Goal: Task Accomplishment & Management: Use online tool/utility

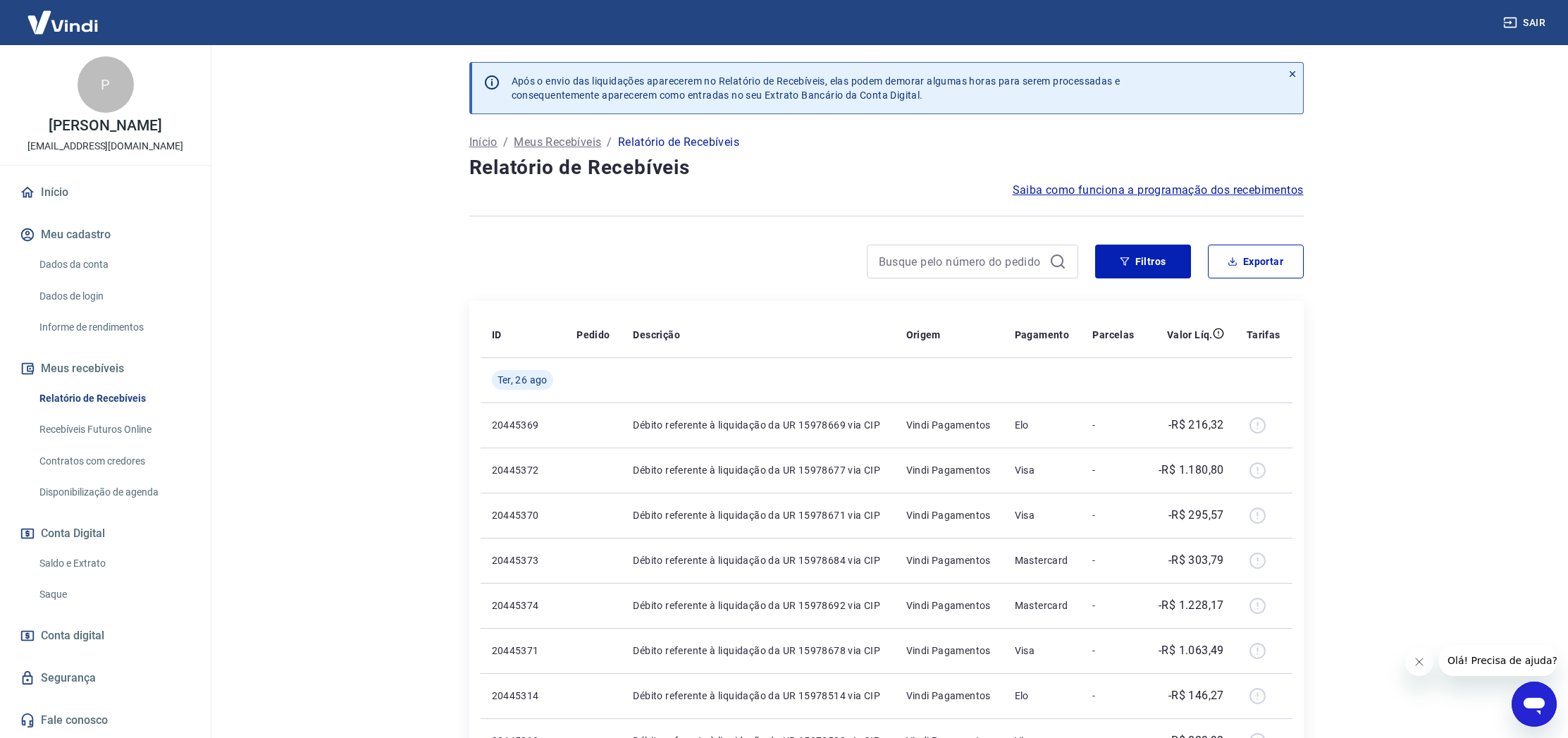
click at [81, 577] on link "Saldo e Extrato" at bounding box center [114, 563] width 160 height 29
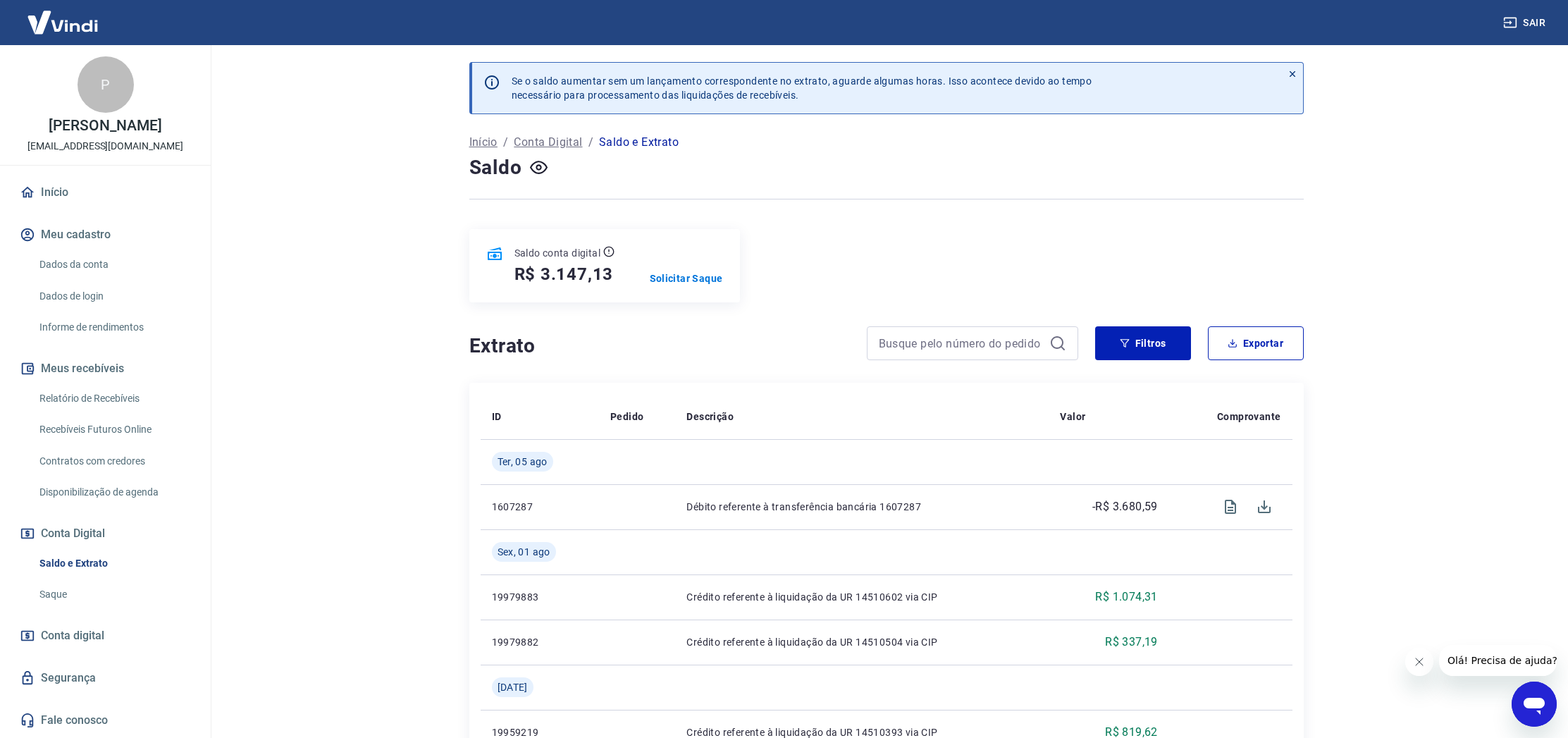
click at [67, 574] on link "Saldo e Extrato" at bounding box center [114, 563] width 160 height 29
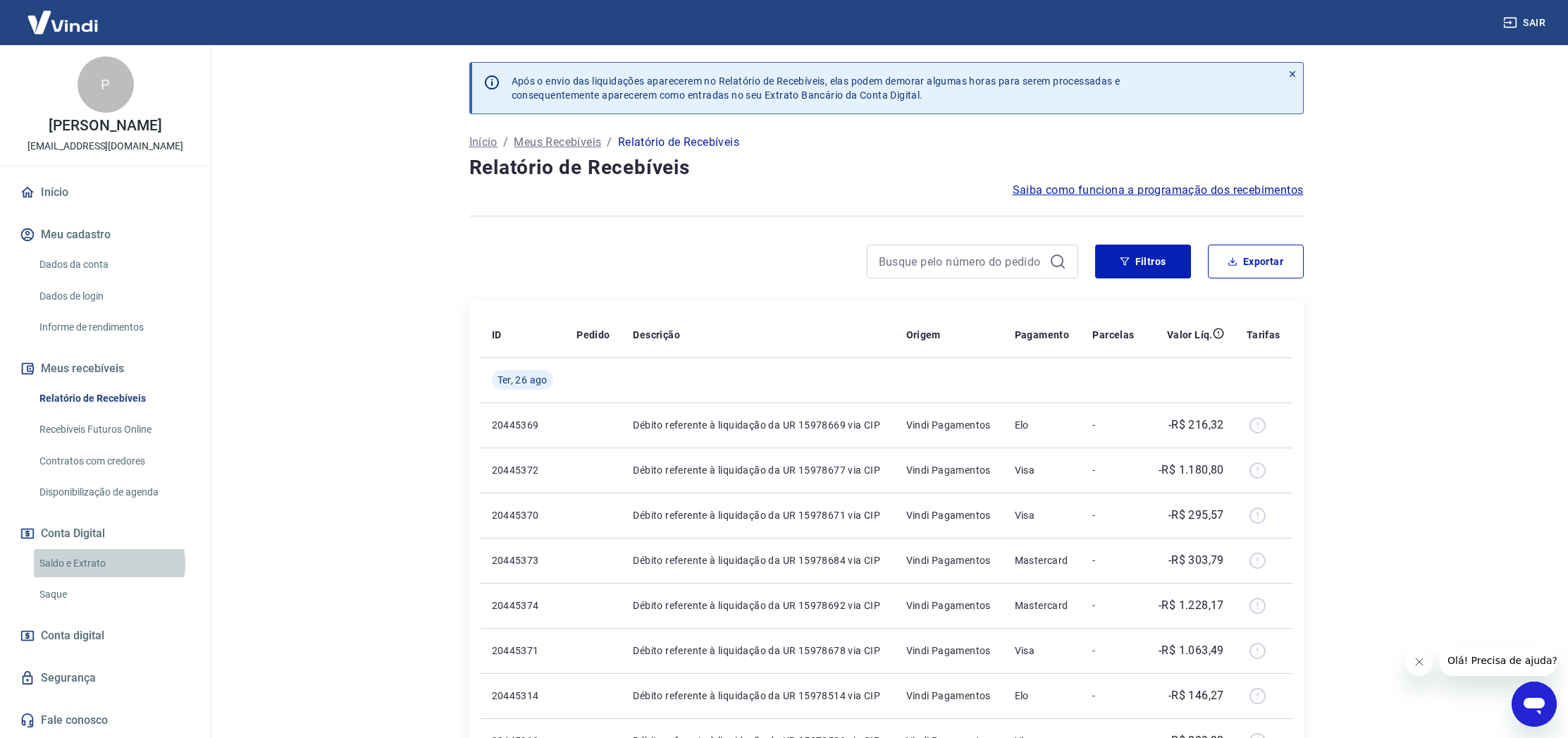
click at [96, 575] on link "Saldo e Extrato" at bounding box center [114, 563] width 160 height 29
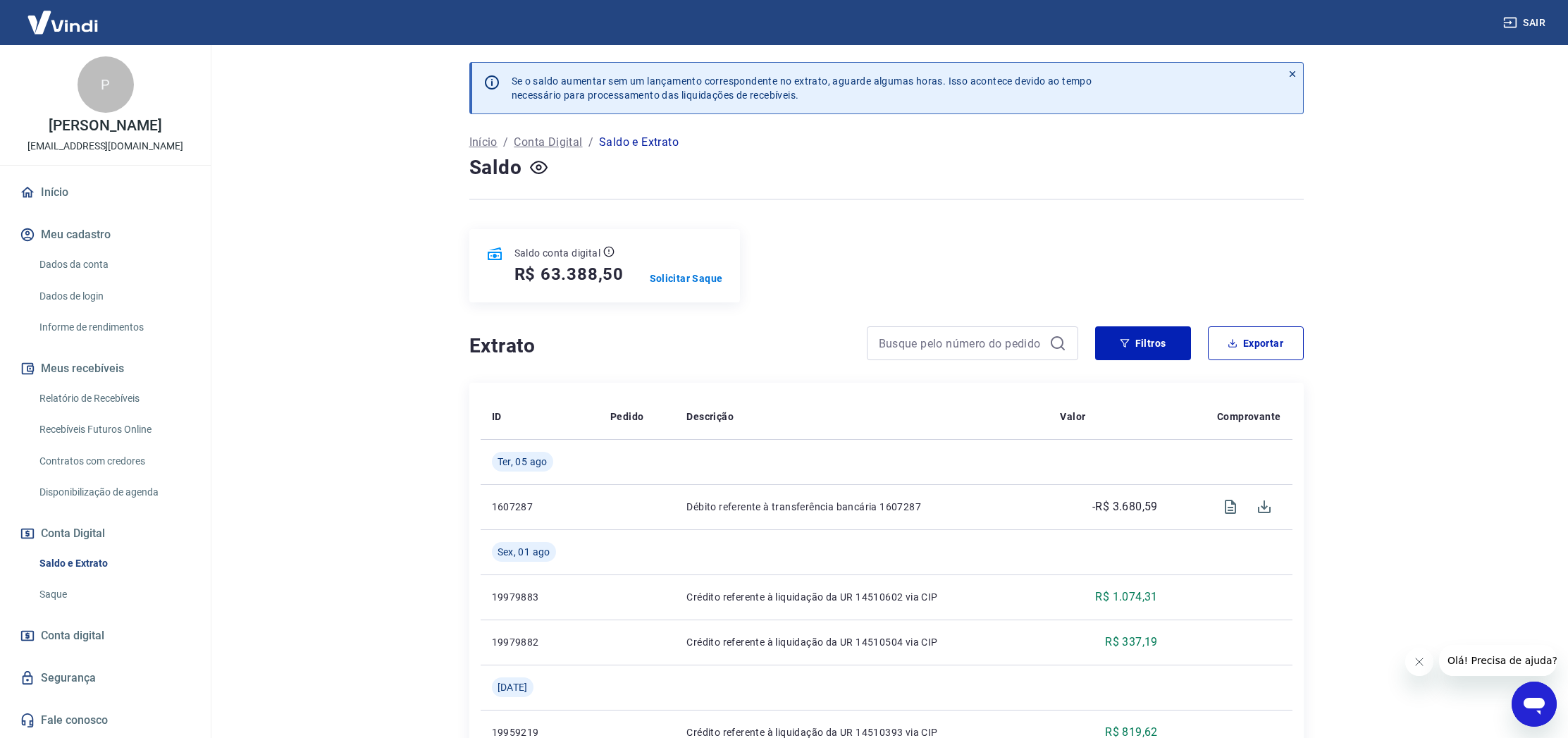
click at [92, 609] on link "Saque" at bounding box center [114, 595] width 160 height 29
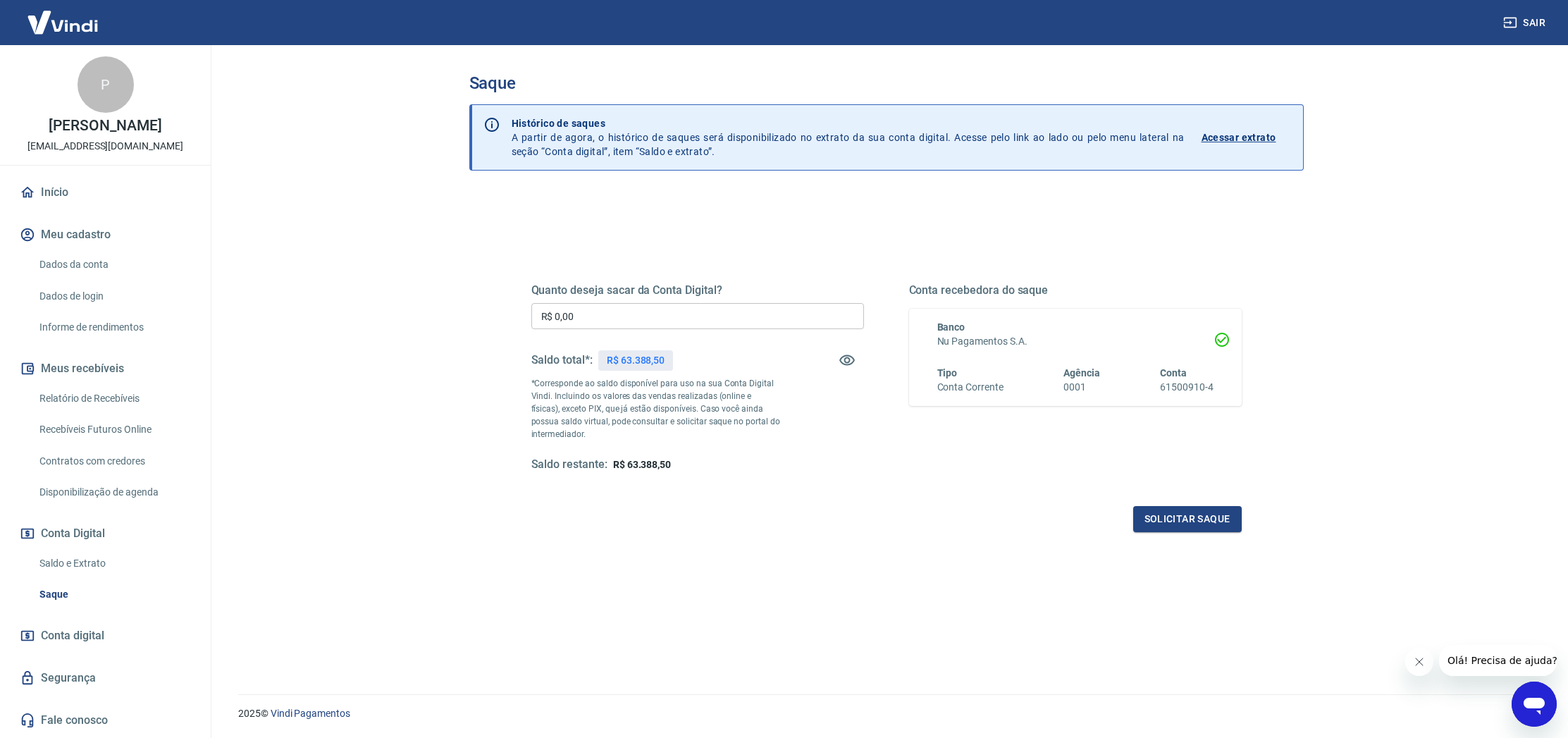
click at [681, 325] on input "R$ 0,00" at bounding box center [697, 315] width 332 height 26
type input "R$ 50.000,00"
click at [1202, 526] on button "Solicitar saque" at bounding box center [1187, 519] width 108 height 26
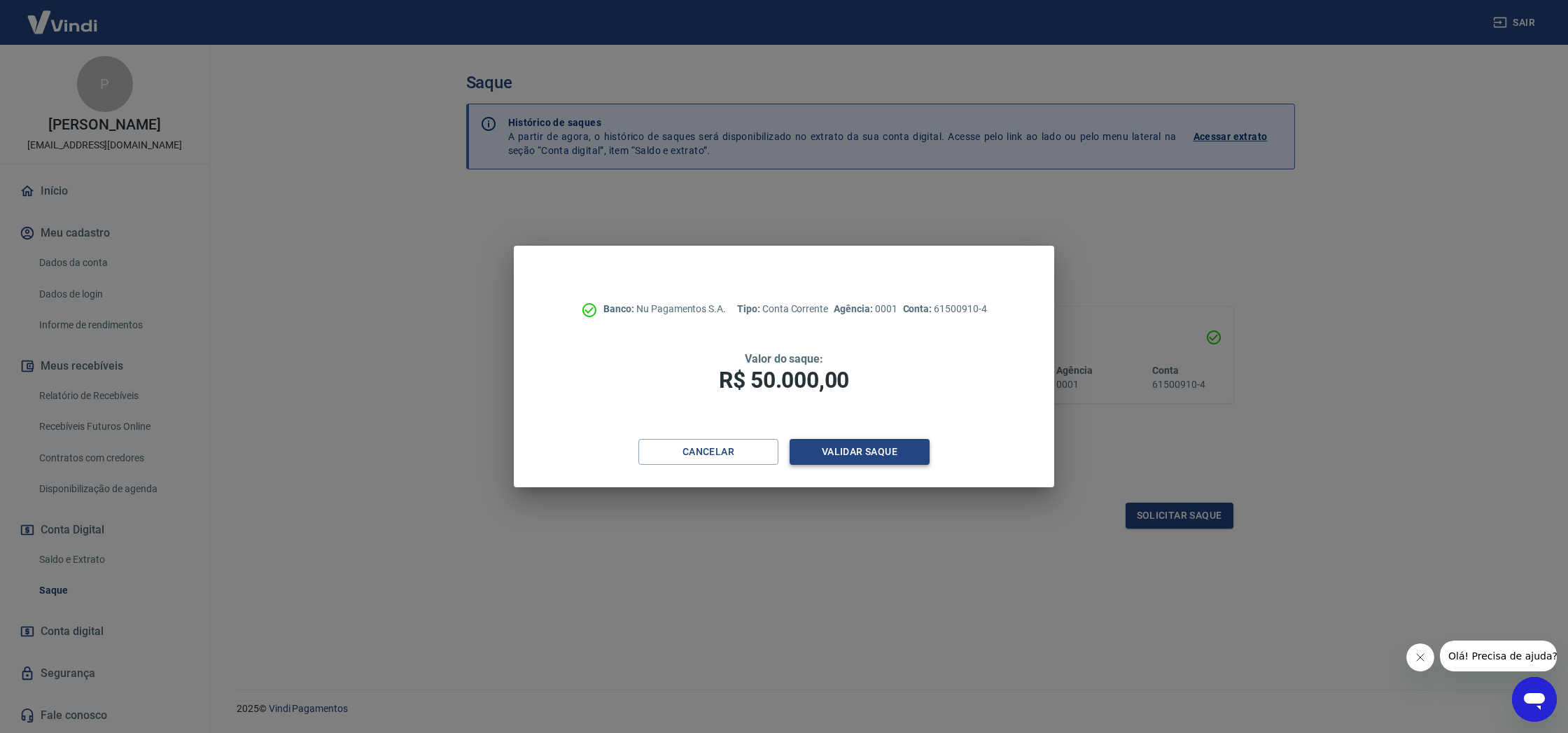
click at [899, 455] on button "Validar saque" at bounding box center [859, 451] width 140 height 26
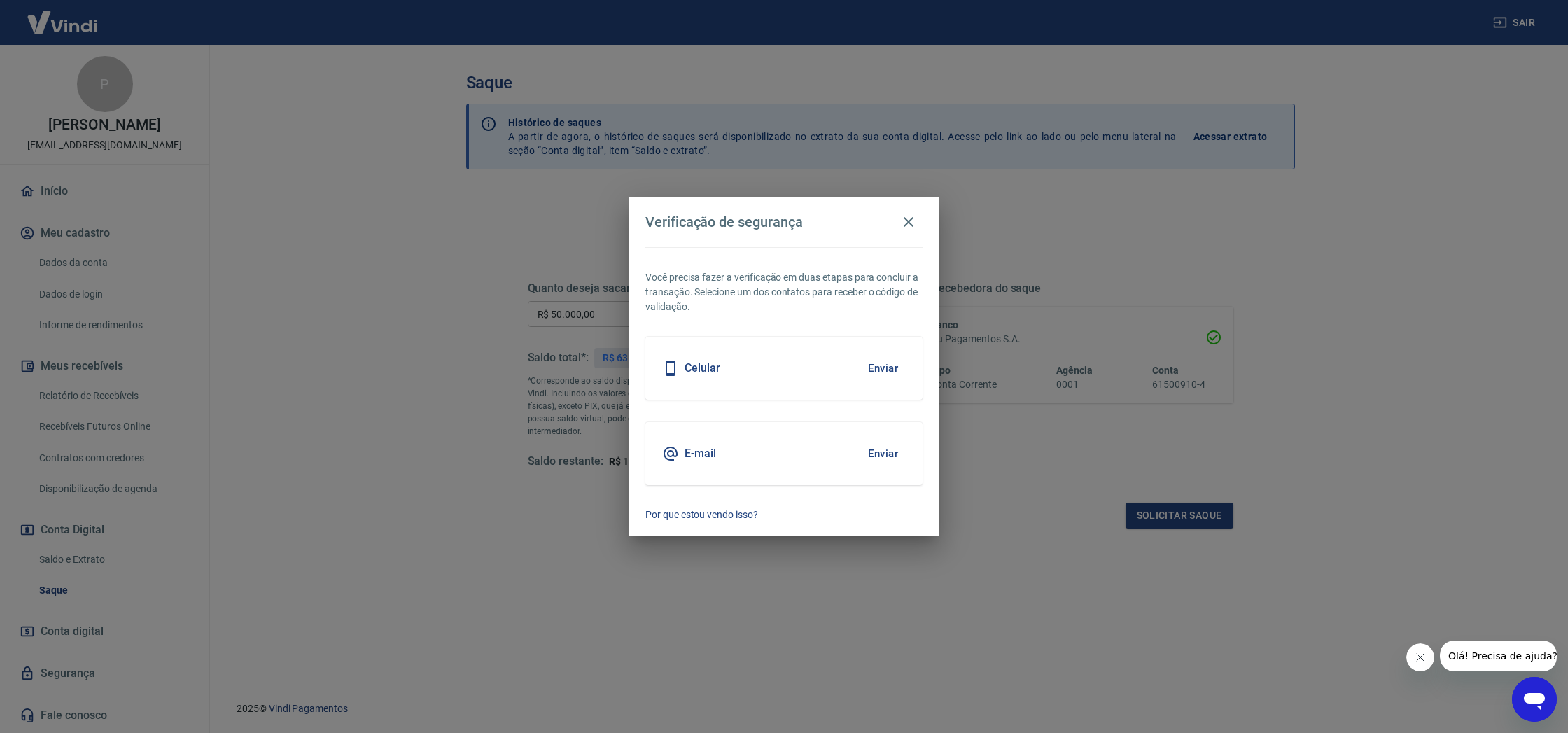
click at [875, 456] on button "Enviar" at bounding box center [882, 453] width 46 height 30
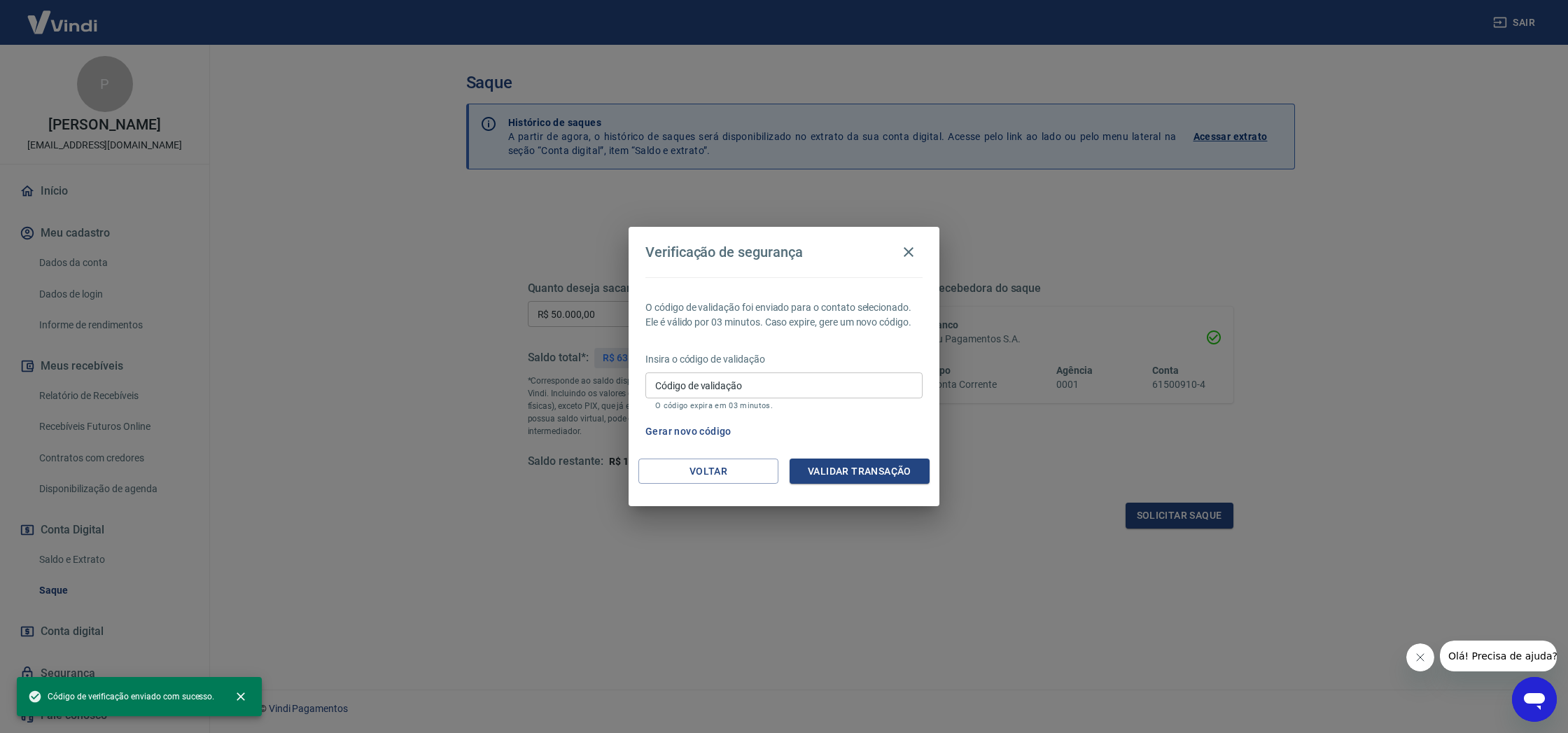
click at [749, 381] on input "Código de validação" at bounding box center [784, 385] width 277 height 26
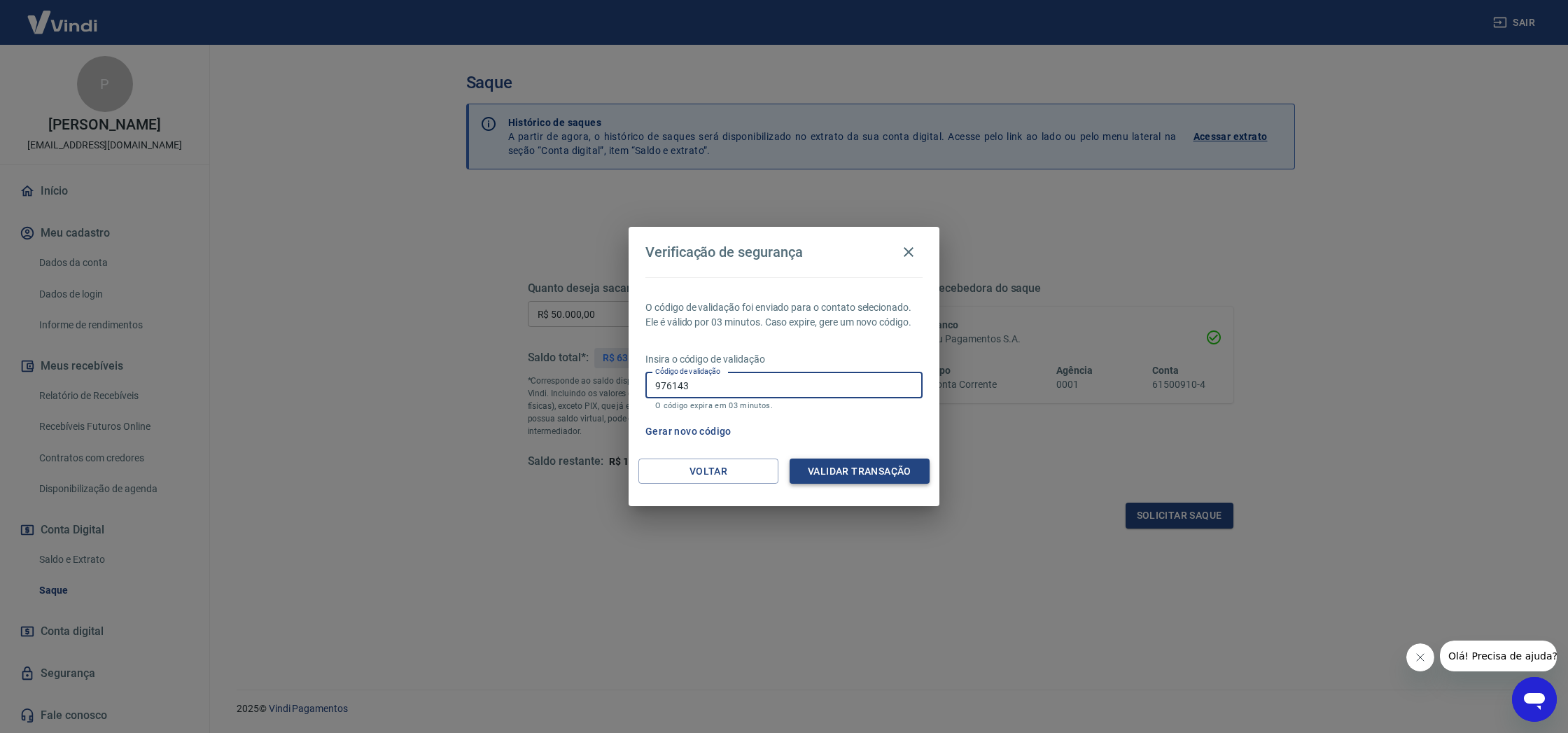
type input "976143"
click at [822, 472] on button "Validar transação" at bounding box center [859, 471] width 140 height 26
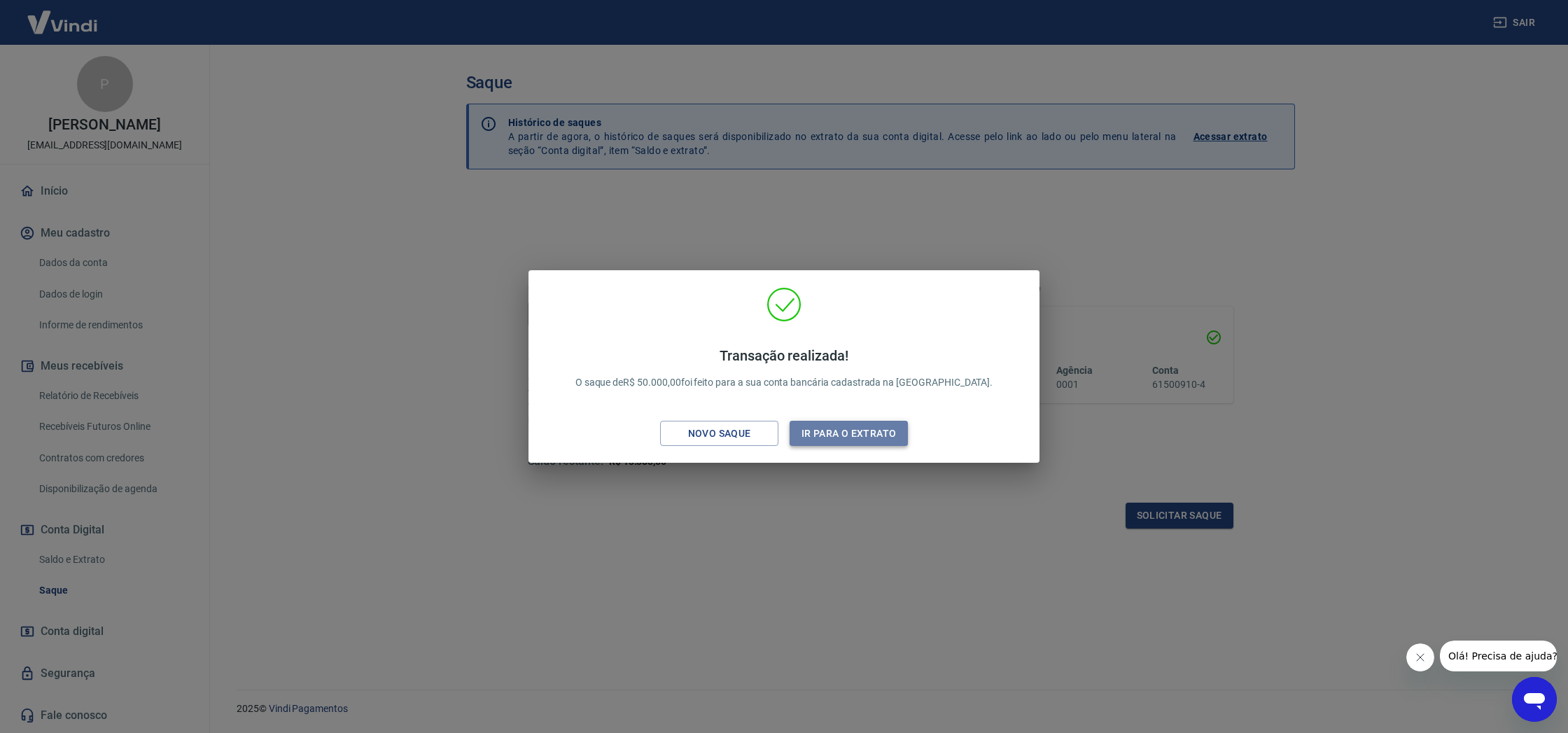
click at [866, 427] on button "Ir para o extrato" at bounding box center [848, 433] width 118 height 26
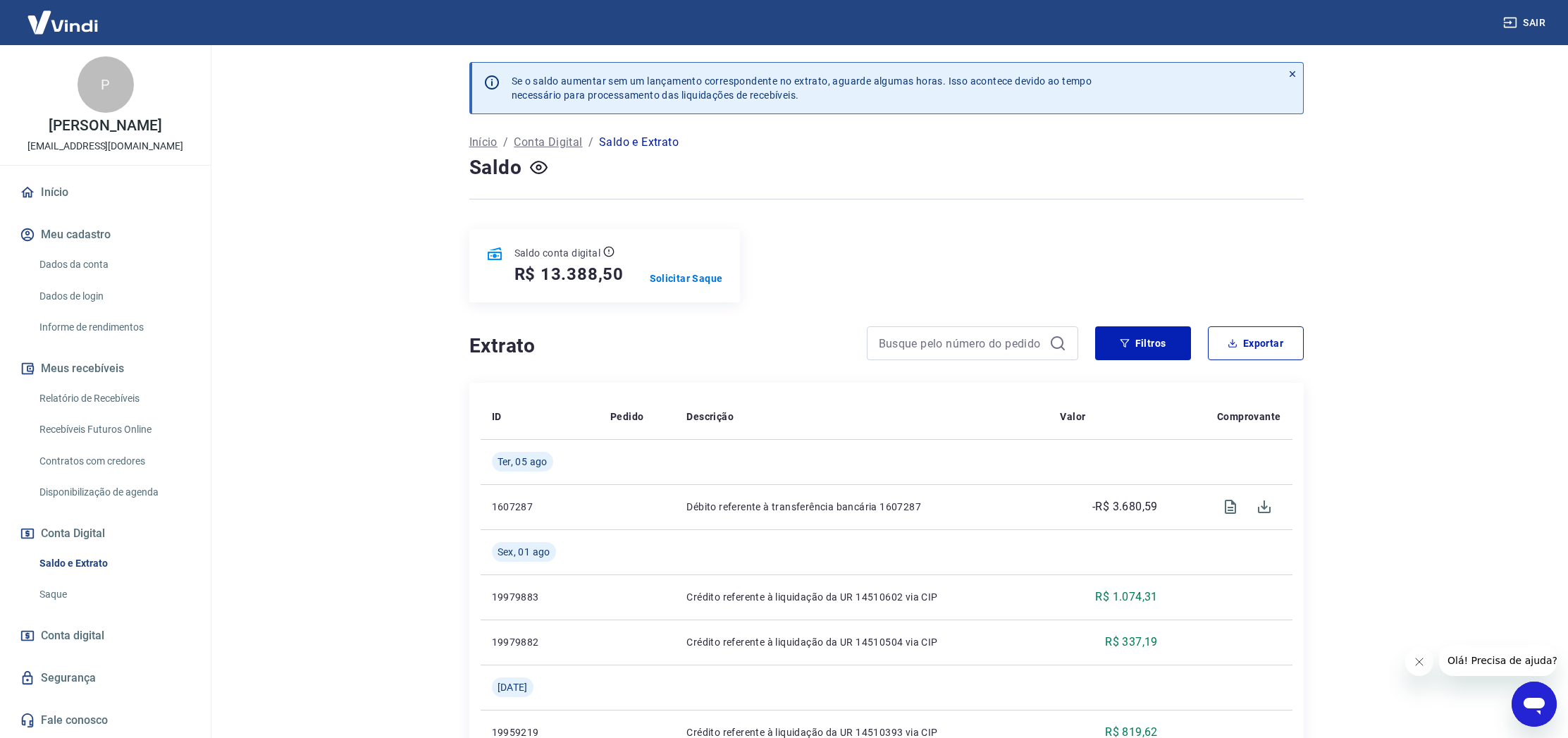
click at [94, 577] on link "Saldo e Extrato" at bounding box center [114, 563] width 160 height 29
